Goal: Contribute content: Add original content to the website for others to see

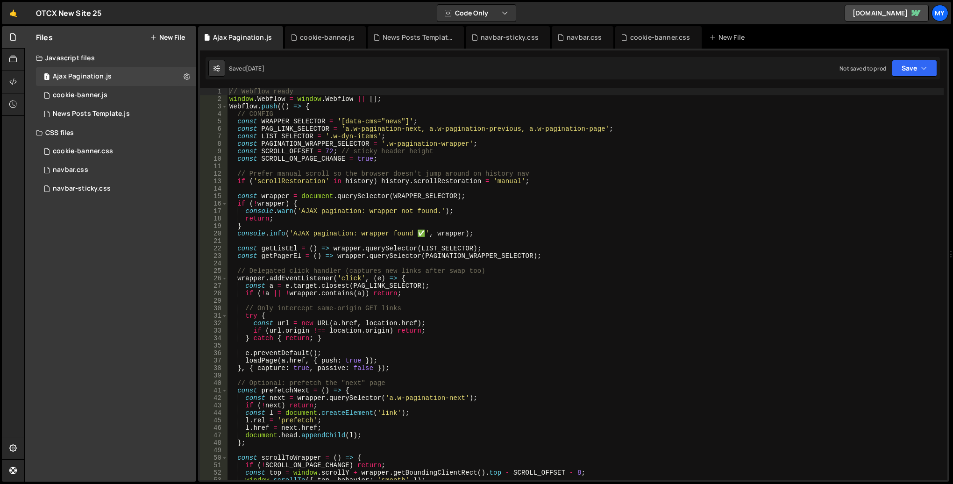
click at [351, 177] on div "// Webflow ready window . Webflow = window . Webflow || [ ] ; Webflow . push ((…" at bounding box center [586, 291] width 716 height 407
type textarea "});"
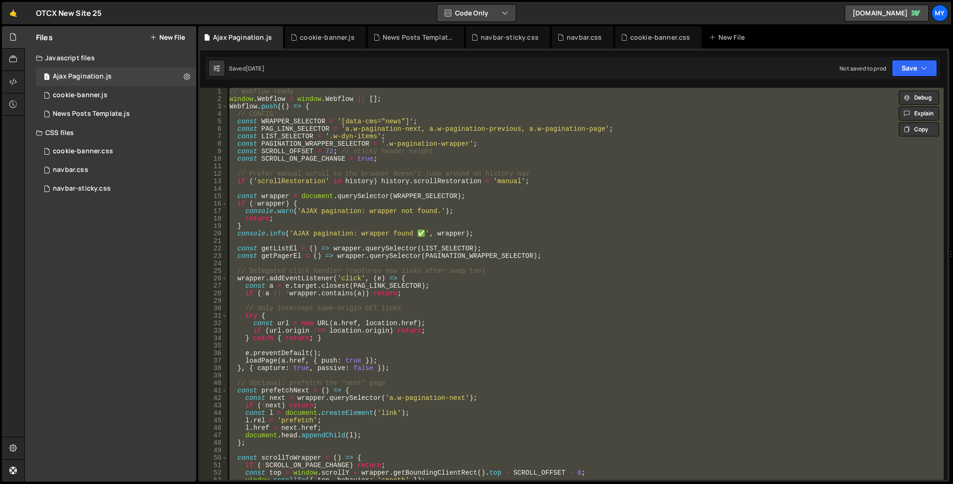
click at [485, 12] on button "Code Only" at bounding box center [476, 13] width 79 height 17
click at [484, 50] on button "Code + Tools" at bounding box center [477, 50] width 79 height 17
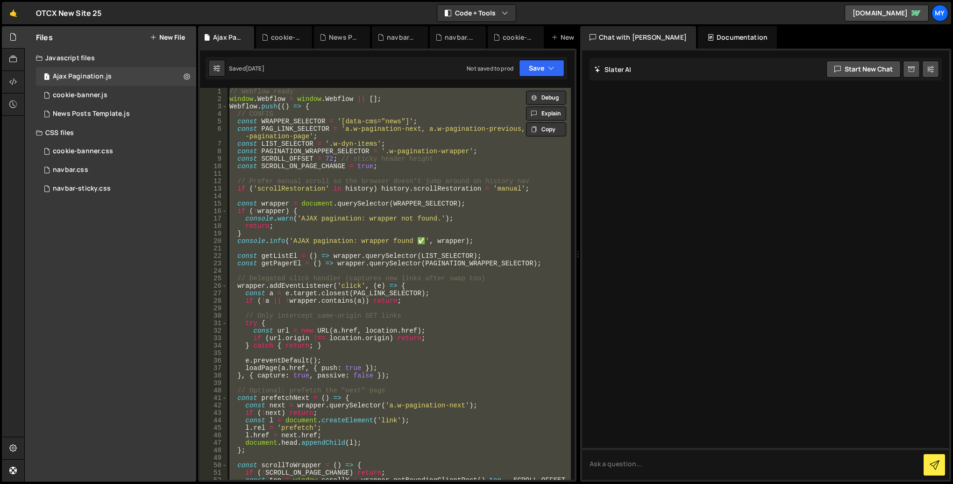
click at [709, 36] on div "Documentation" at bounding box center [737, 37] width 79 height 22
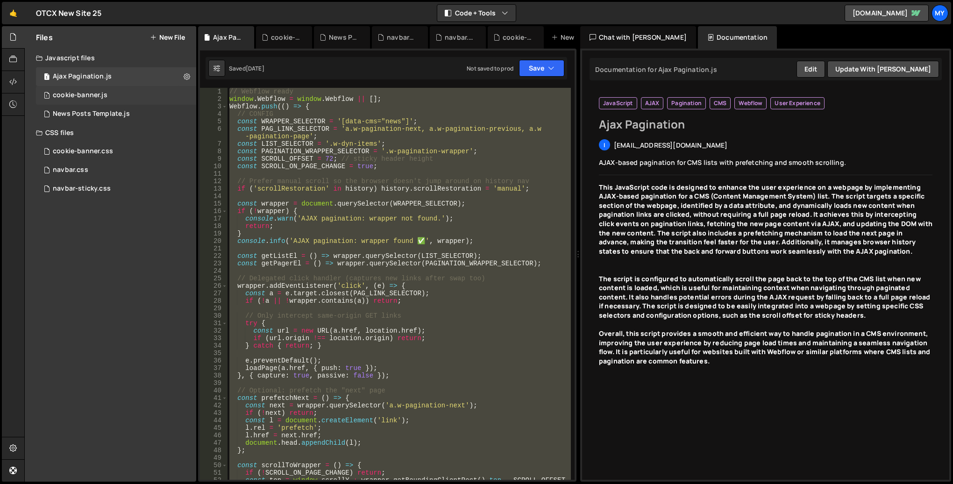
click at [89, 93] on div "cookie-banner.js" at bounding box center [80, 95] width 55 height 8
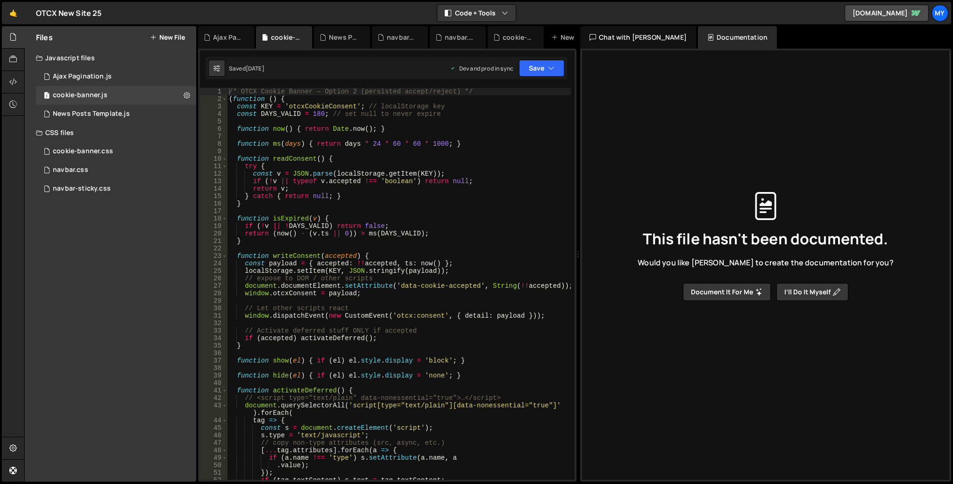
click at [721, 290] on button "Document it for me" at bounding box center [727, 292] width 88 height 18
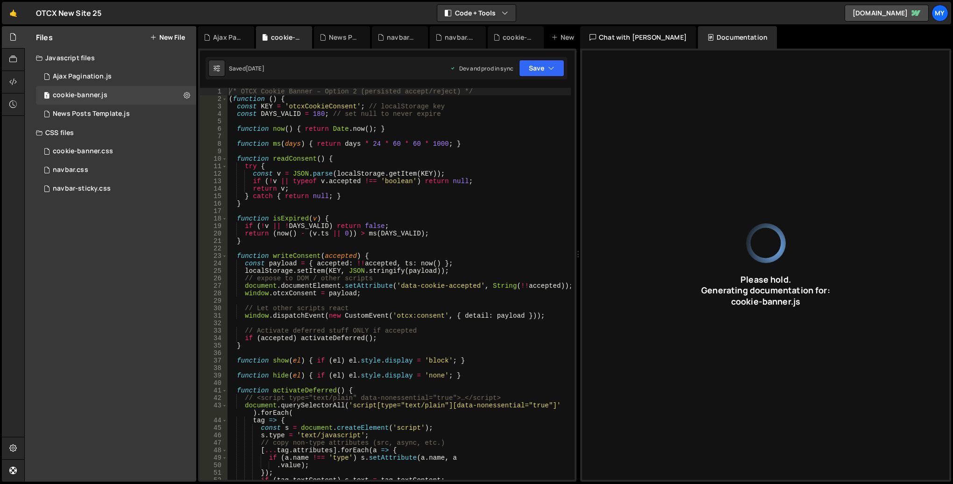
type input "Cookie consent banner script with accept/reject options, storing user choice in…"
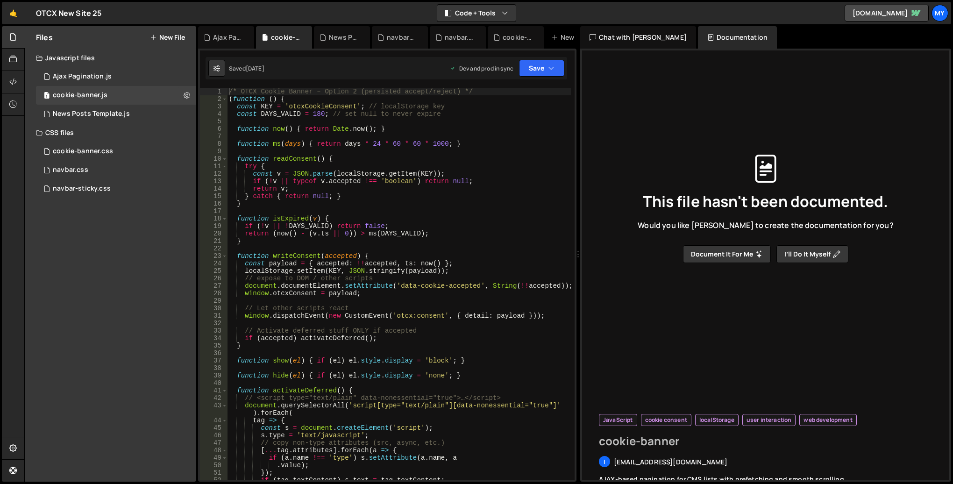
type input "cookie-banner"
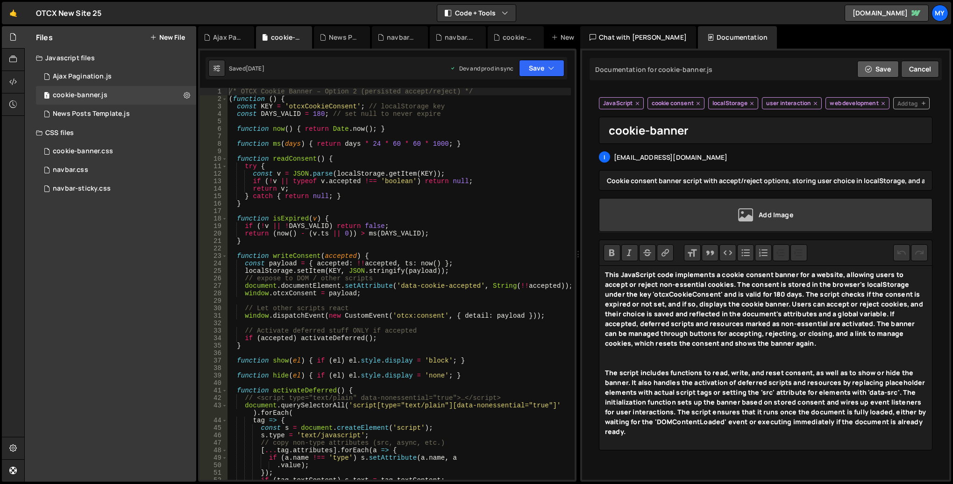
click at [869, 74] on button "Save" at bounding box center [878, 69] width 42 height 17
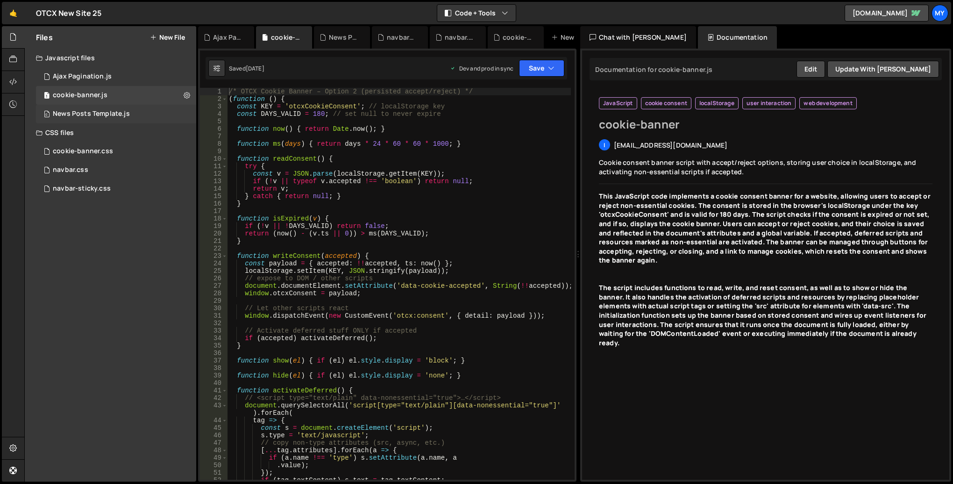
click at [81, 116] on div "News Posts Template.js" at bounding box center [91, 114] width 77 height 8
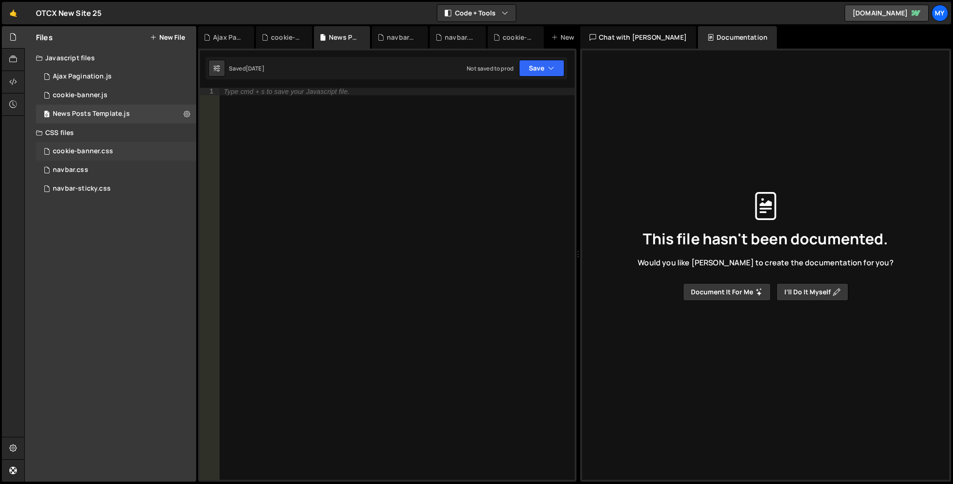
click at [99, 149] on div "cookie-banner.css" at bounding box center [83, 151] width 60 height 8
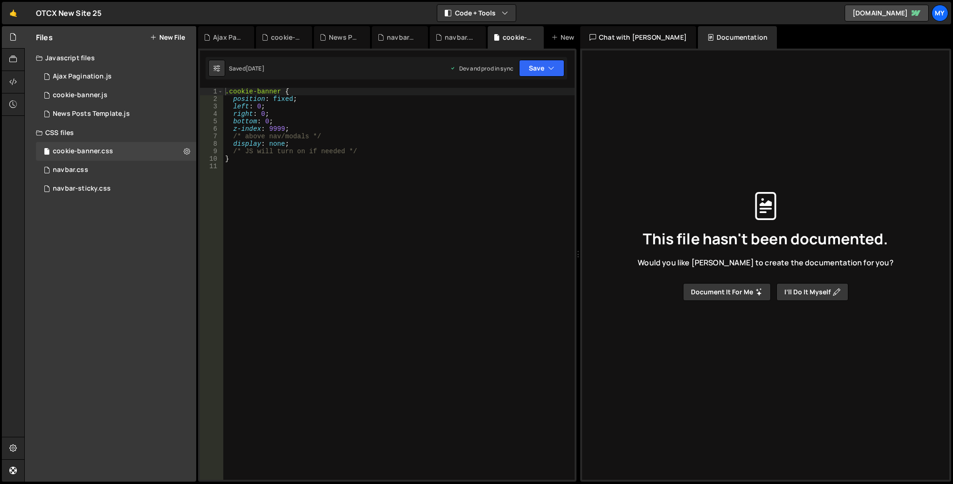
click at [721, 294] on button "Document it for me" at bounding box center [727, 292] width 88 height 18
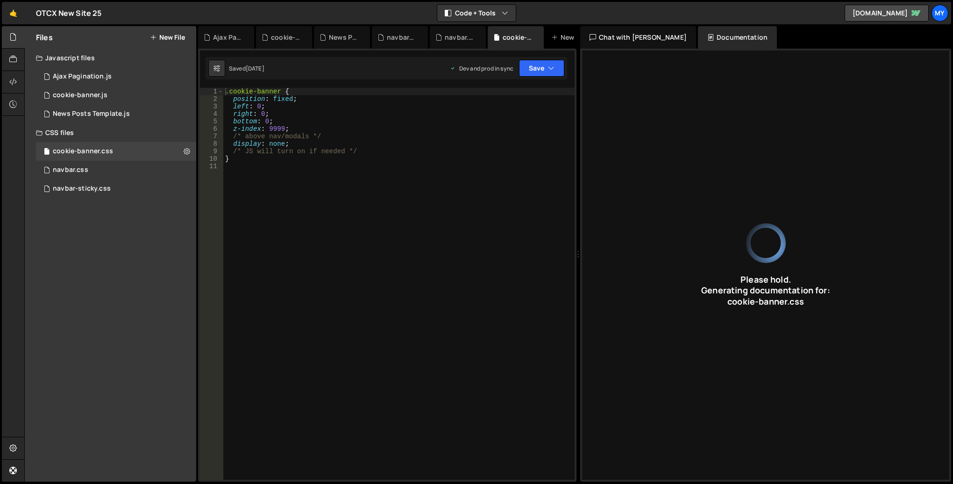
type input "CSS for a fixed, hidden cookie banner at the bottom of the page, with high z-in…"
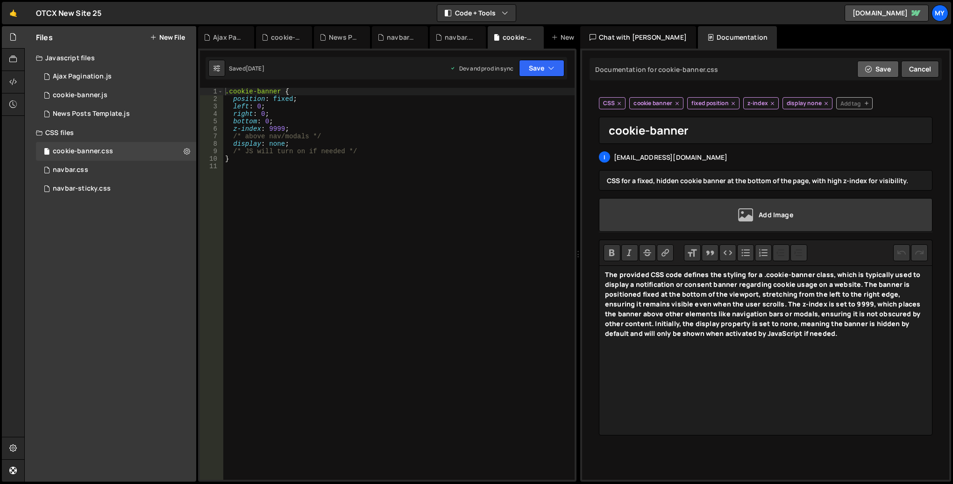
click at [877, 72] on button "Save" at bounding box center [878, 69] width 42 height 17
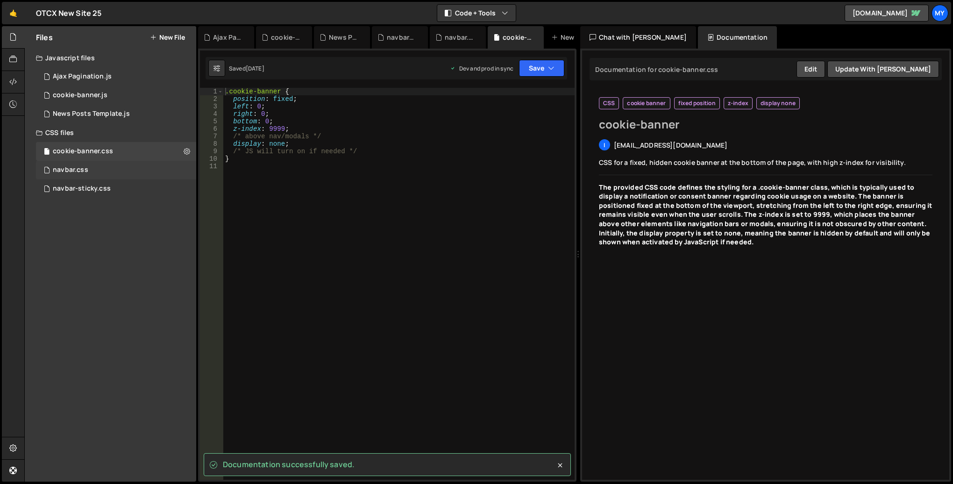
click at [92, 171] on div "navbar.css 0" at bounding box center [116, 170] width 160 height 19
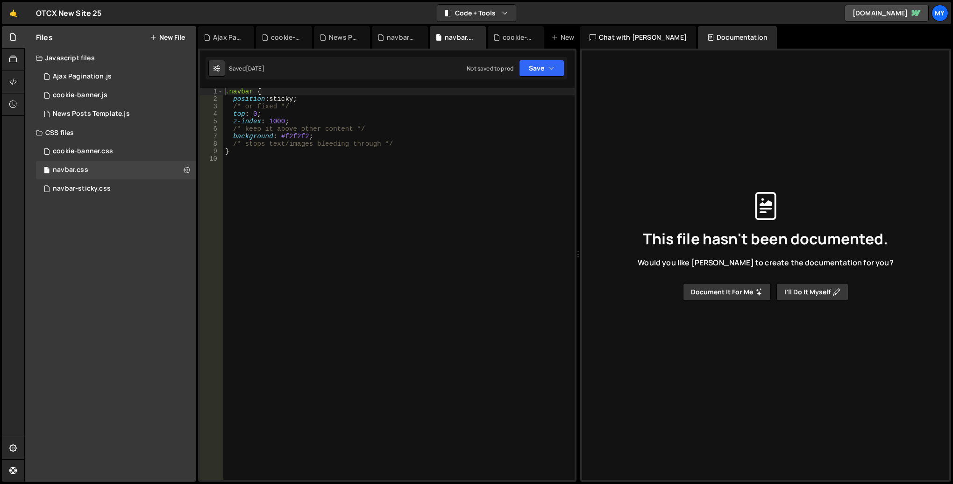
click at [736, 291] on button "Document it for me" at bounding box center [727, 292] width 88 height 18
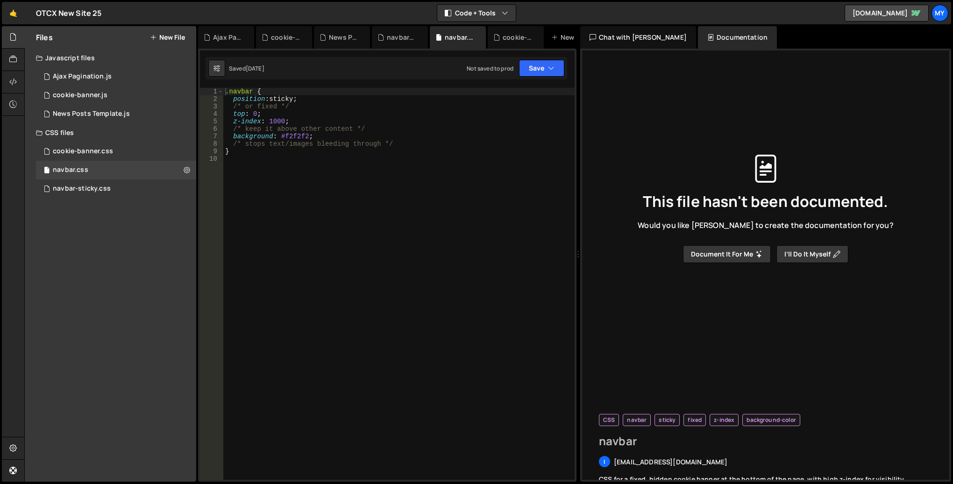
type input "navbar"
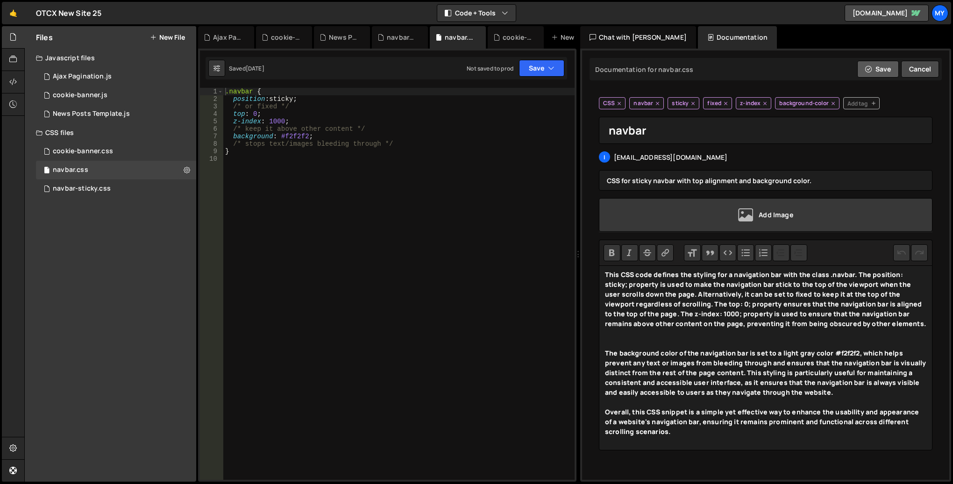
click at [871, 65] on icon at bounding box center [868, 69] width 7 height 11
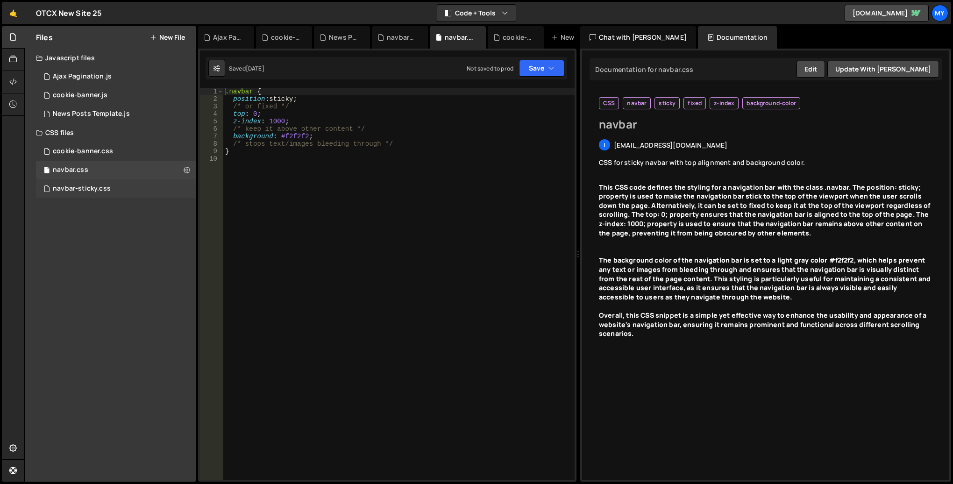
click at [111, 190] on div "navbar-sticky.css 0" at bounding box center [116, 188] width 160 height 19
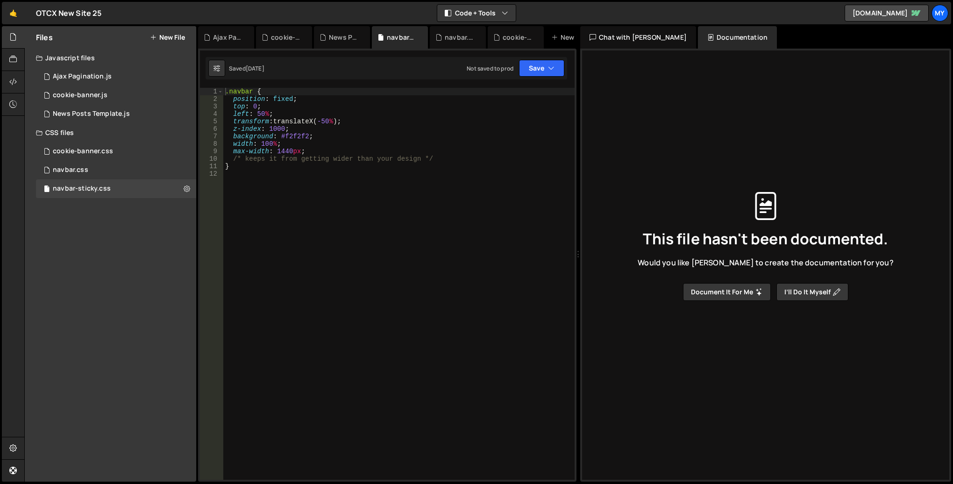
click at [712, 291] on button "Document it for me" at bounding box center [727, 292] width 88 height 18
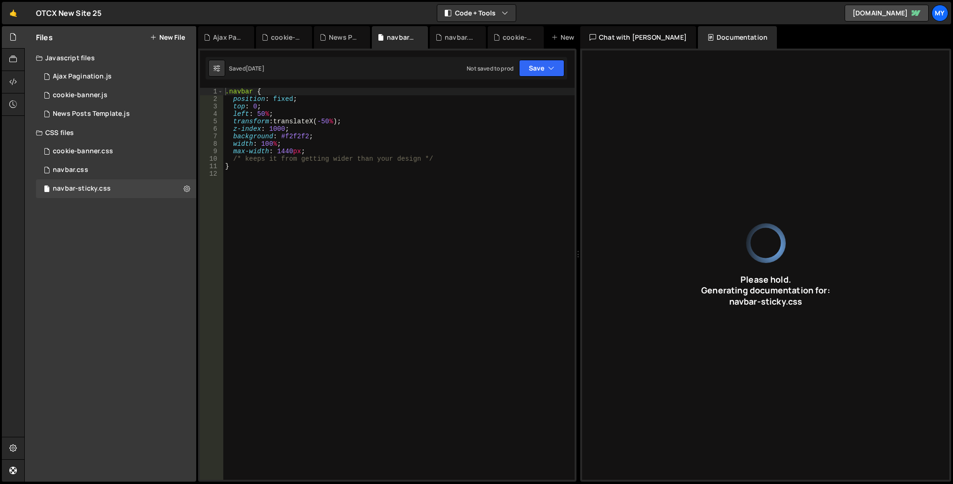
type input "CSS styles a fixed, centered navbar with a max width of 1440px and a light grey…"
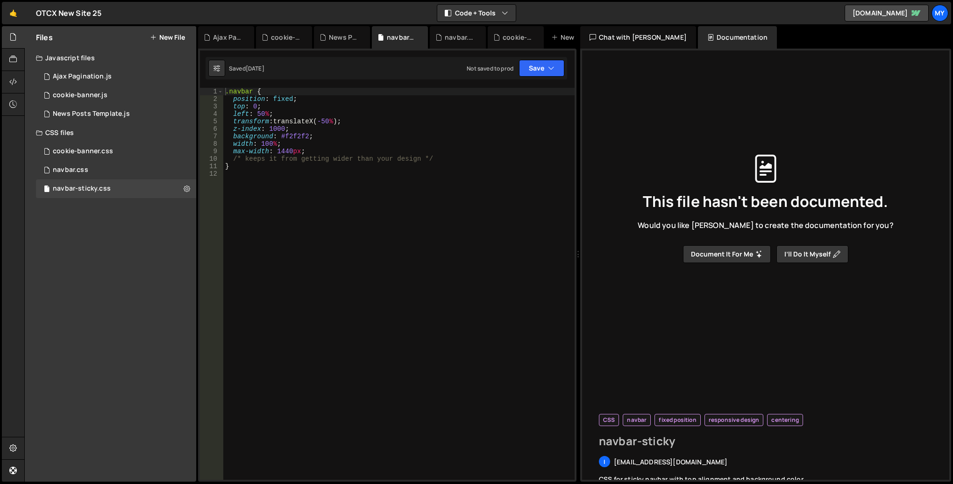
type input "navbar-sticky"
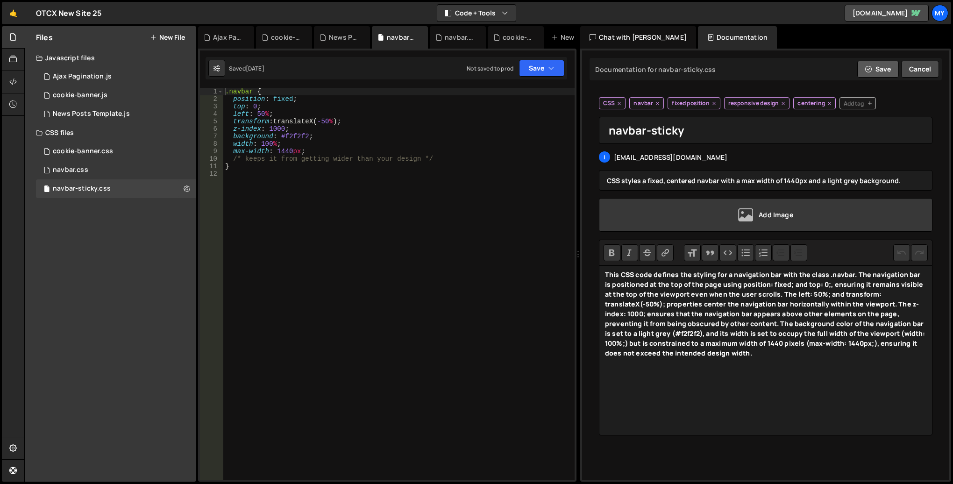
click at [880, 66] on button "Save" at bounding box center [878, 69] width 42 height 17
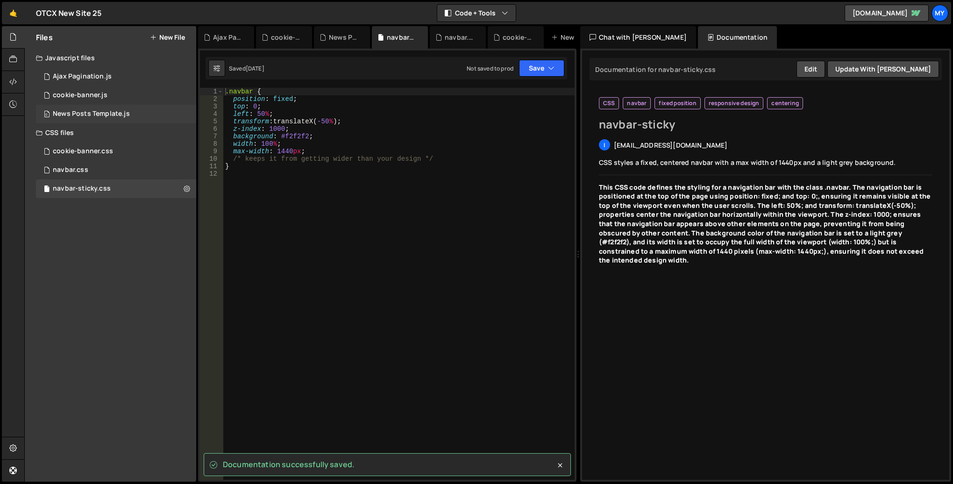
click at [105, 110] on div "News Posts Template.js" at bounding box center [91, 114] width 77 height 8
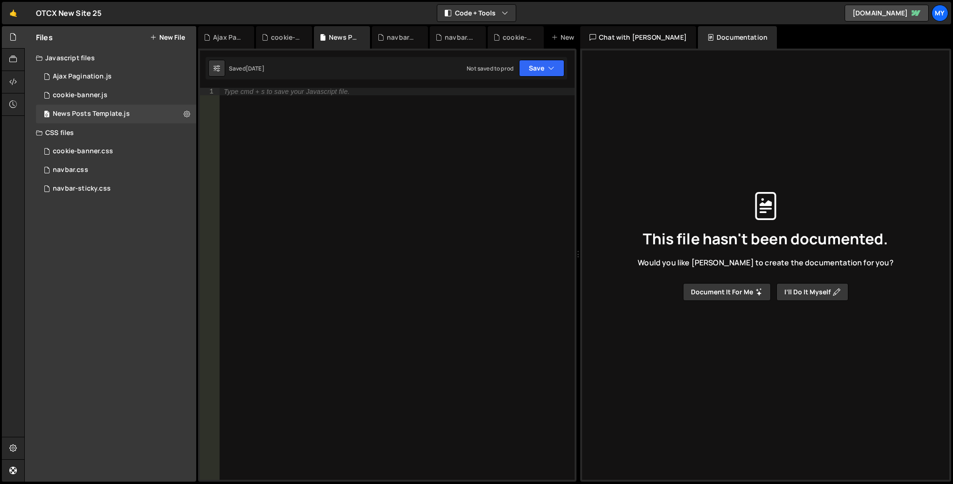
click at [288, 210] on div "Type cmd + s to save your Javascript file." at bounding box center [397, 291] width 356 height 407
